Goal: Task Accomplishment & Management: Use online tool/utility

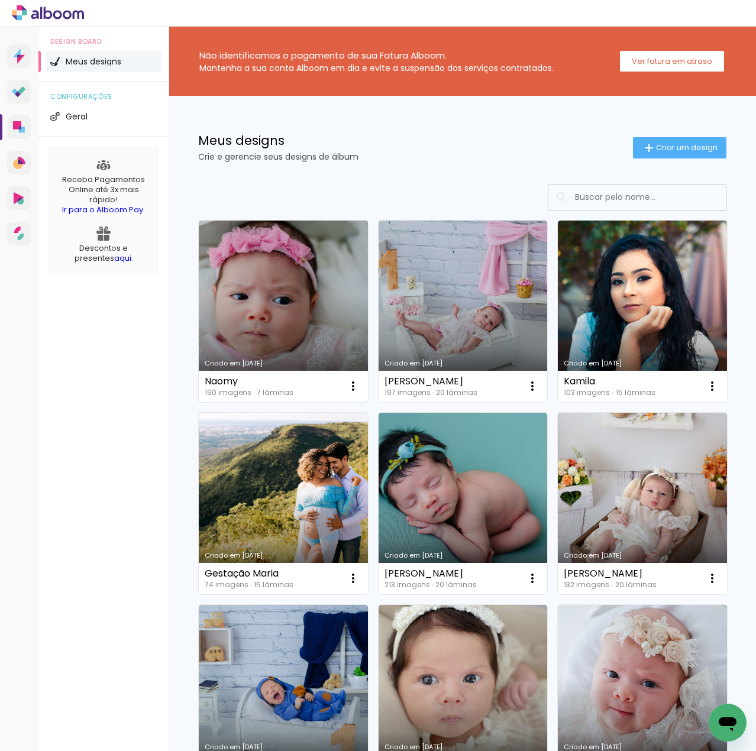
click at [286, 279] on link "Criado em [DATE]" at bounding box center [283, 312] width 169 height 182
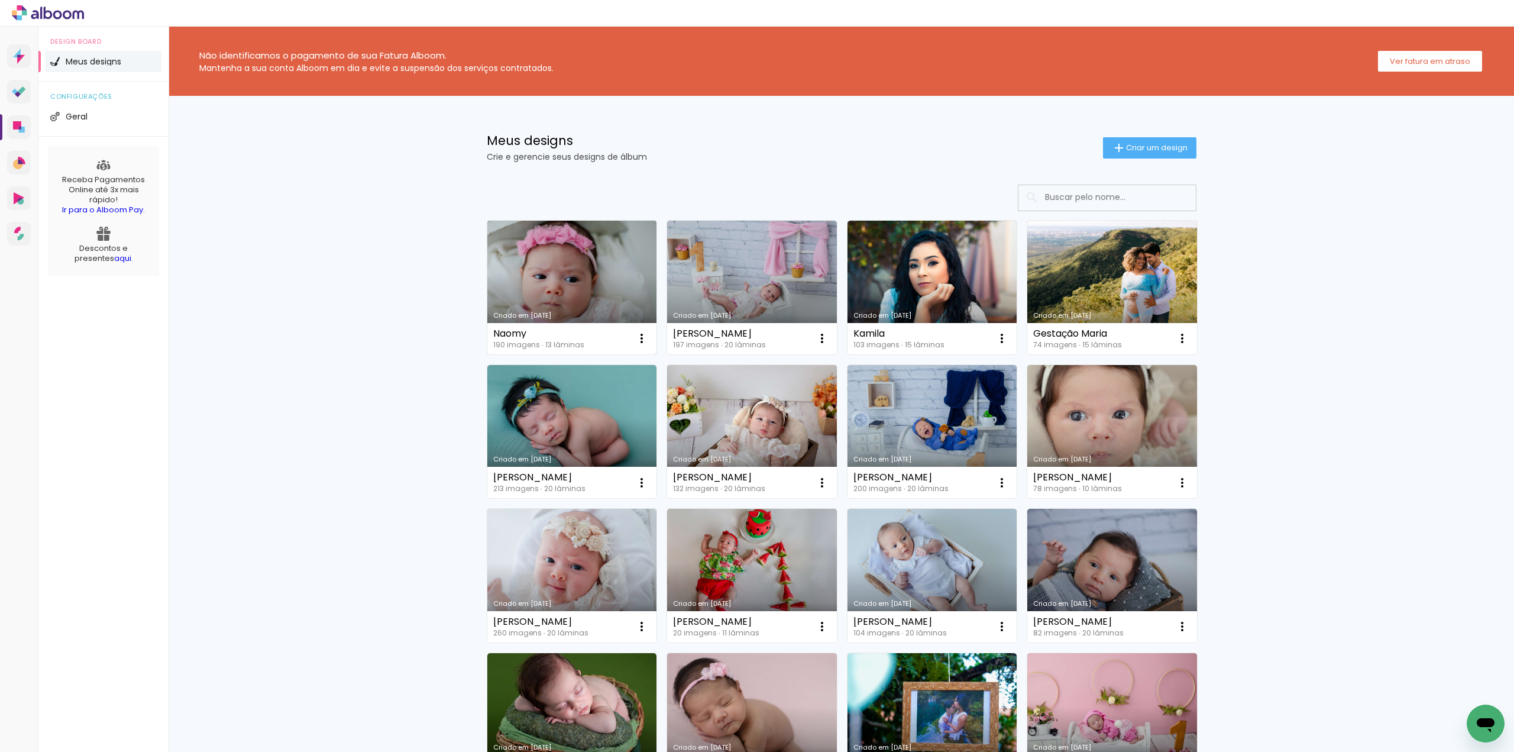
click at [552, 302] on link "Criado em [DATE]" at bounding box center [572, 288] width 170 height 134
